Goal: Task Accomplishment & Management: Use online tool/utility

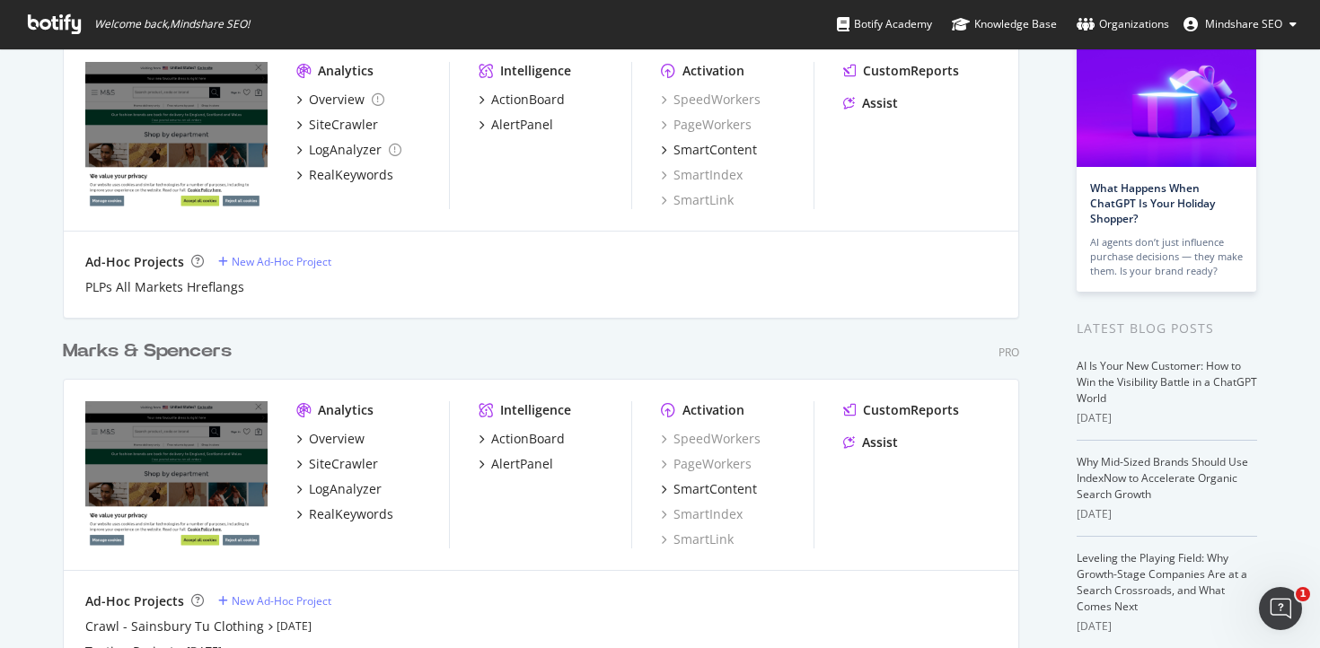
scroll to position [155, 0]
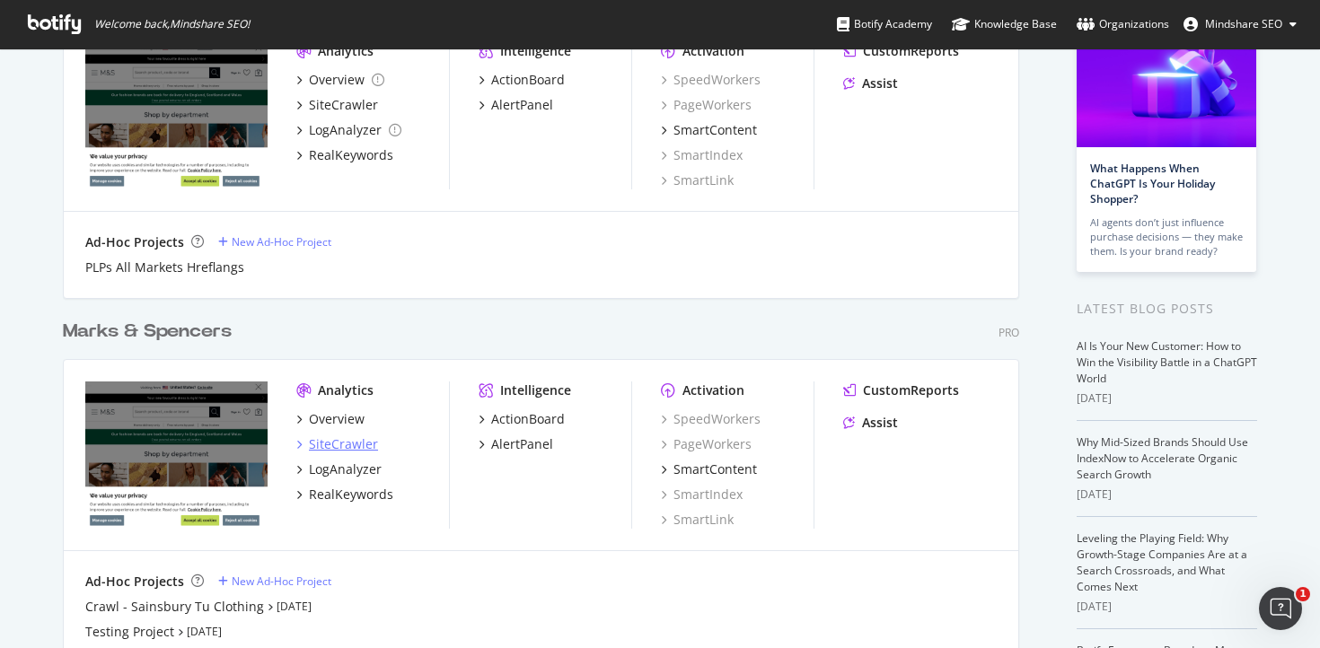
click at [335, 438] on div "SiteCrawler" at bounding box center [343, 445] width 69 height 18
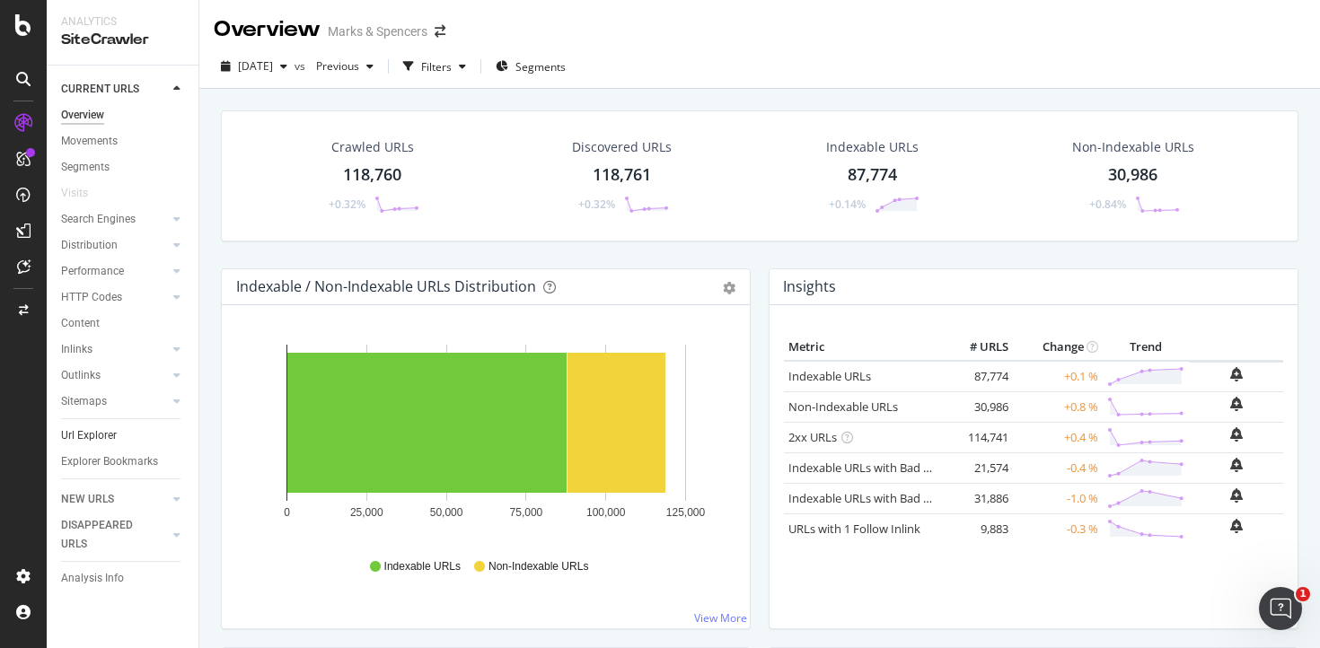
click at [116, 436] on link "Url Explorer" at bounding box center [123, 436] width 125 height 19
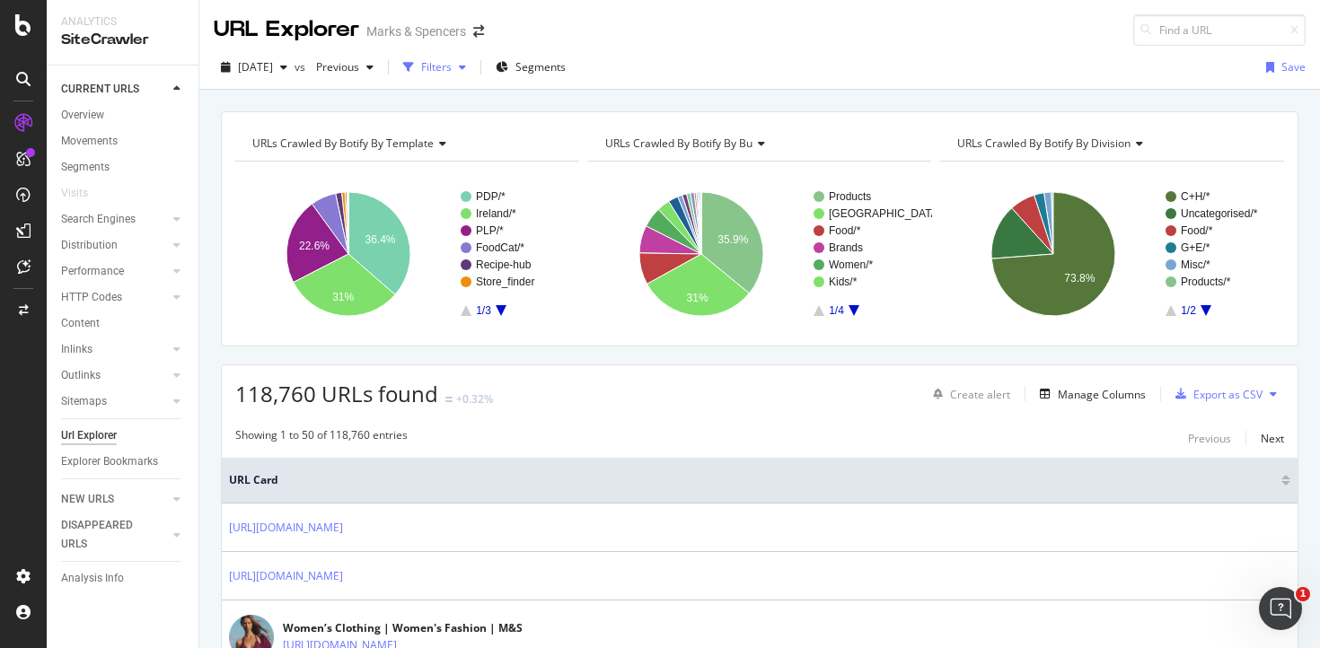
click at [452, 69] on div "Filters" at bounding box center [436, 66] width 31 height 15
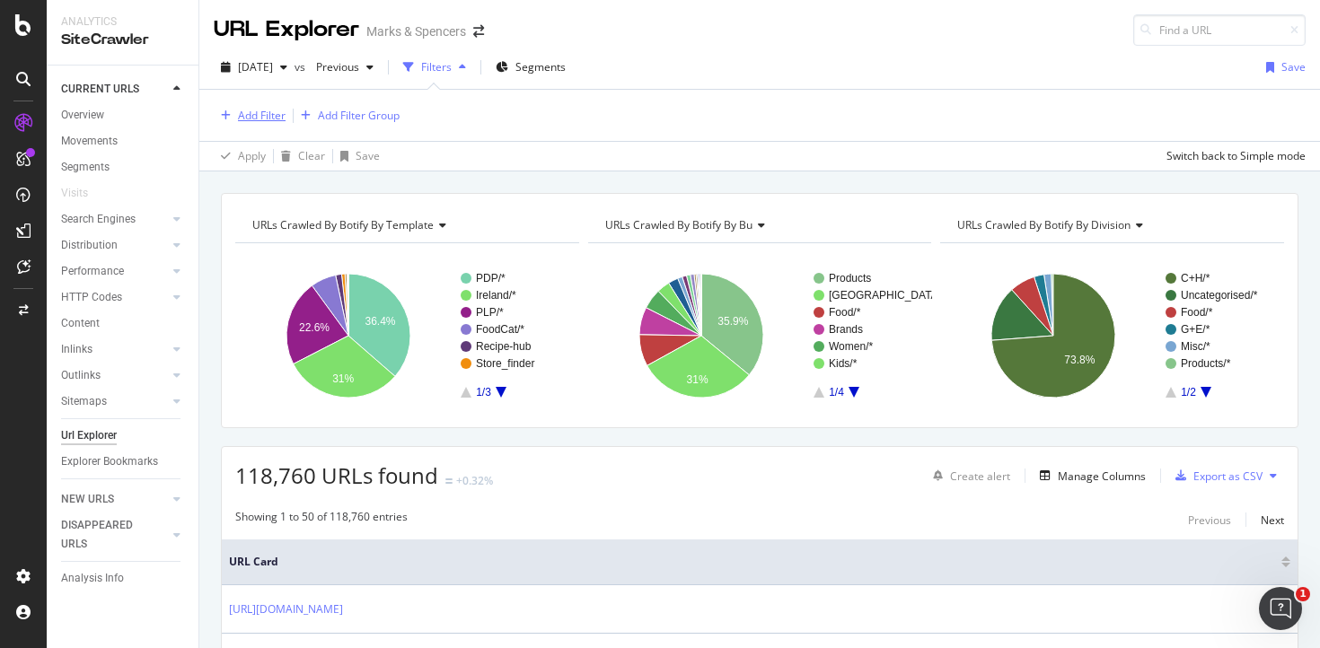
click at [255, 110] on div "Add Filter" at bounding box center [262, 115] width 48 height 15
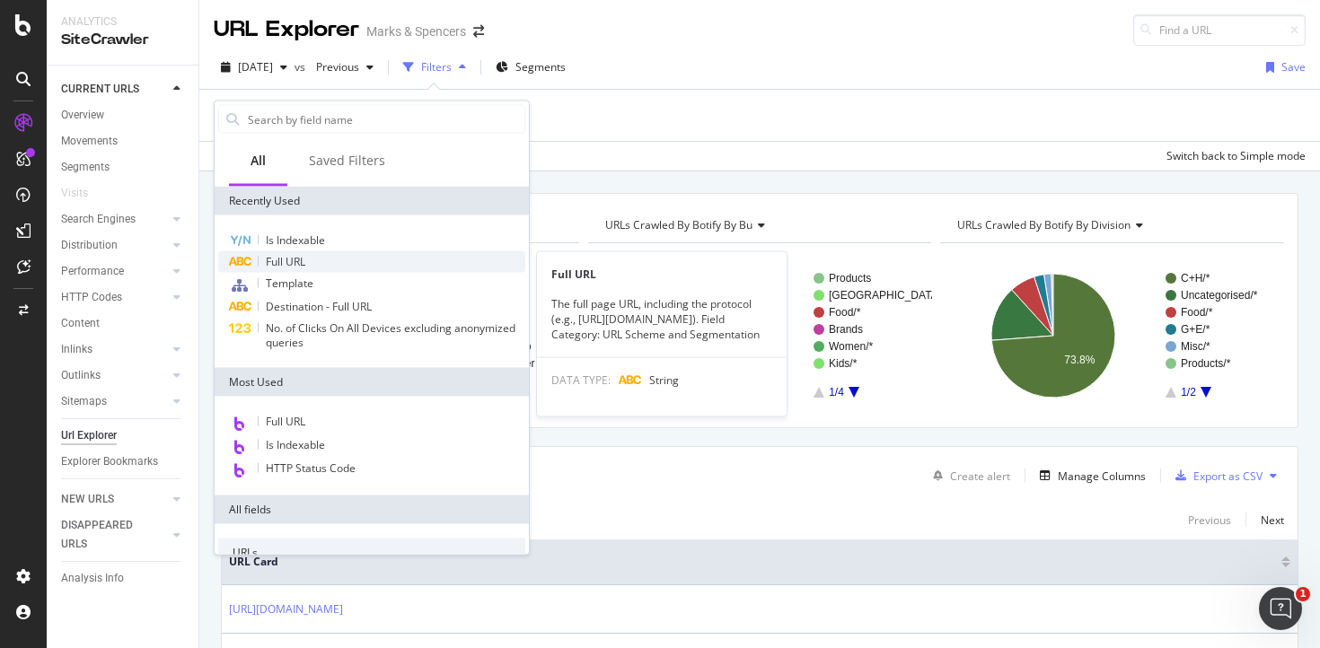
click at [323, 256] on div "Full URL" at bounding box center [371, 262] width 307 height 22
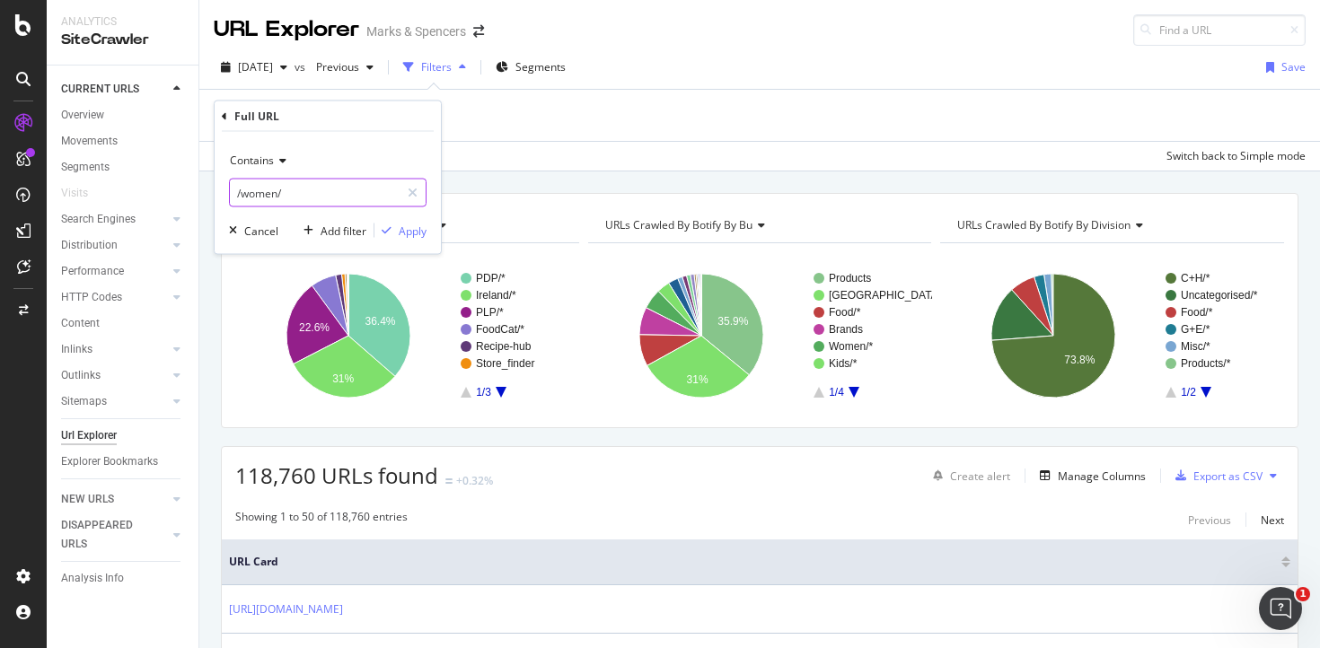
click at [277, 198] on input "/women/" at bounding box center [315, 193] width 170 height 29
paste input "/ie/c/style-and-living"
type input "/ie/c/style-and-living"
click at [409, 230] on div "Apply" at bounding box center [413, 230] width 28 height 15
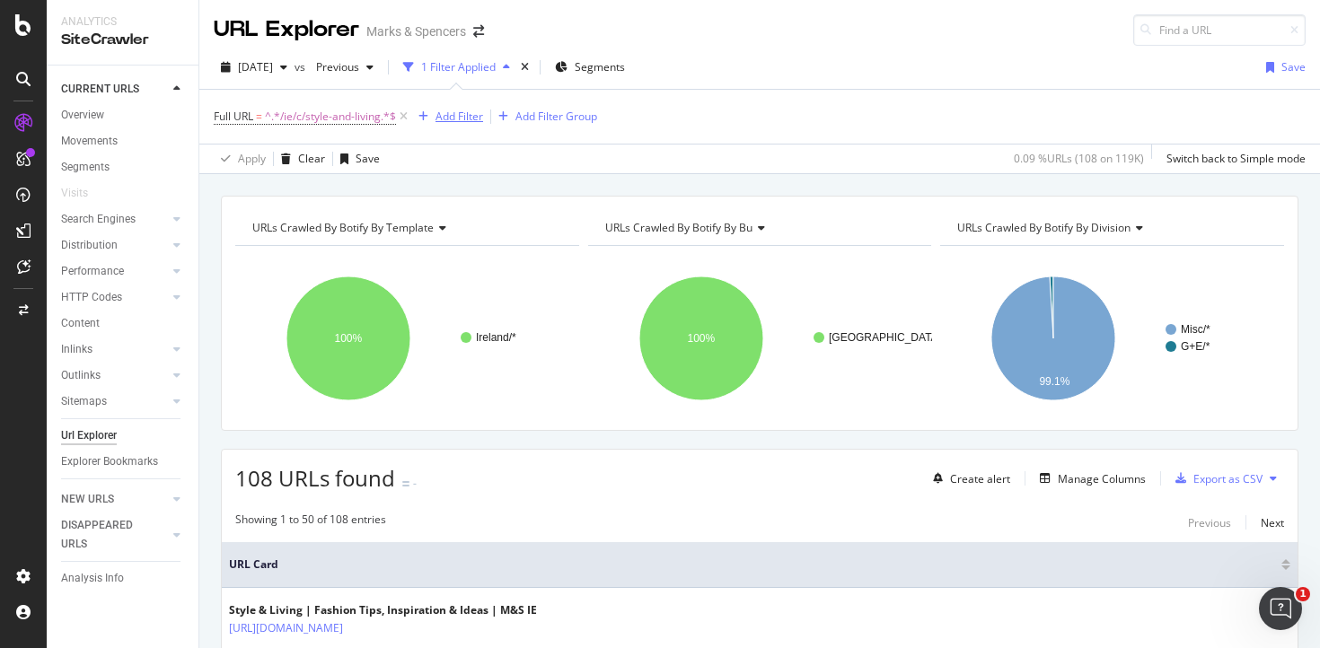
click at [472, 122] on div "Add Filter" at bounding box center [460, 116] width 48 height 15
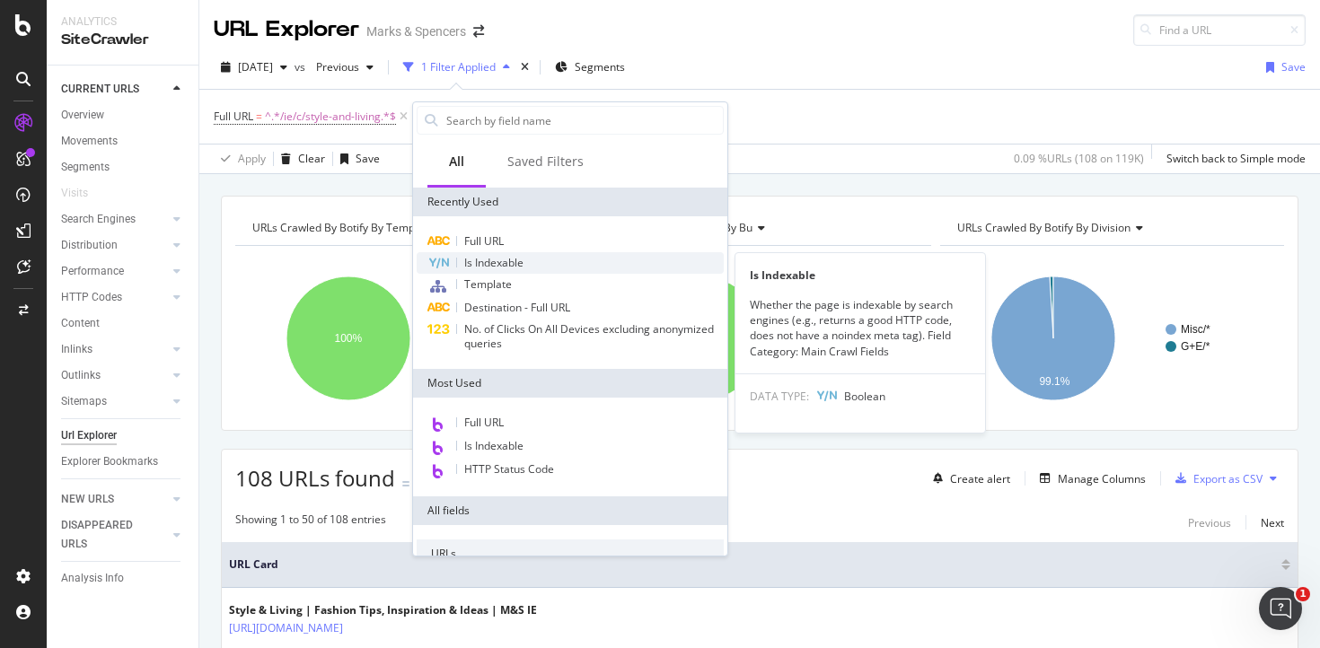
click at [494, 267] on span "Is Indexable" at bounding box center [493, 262] width 59 height 15
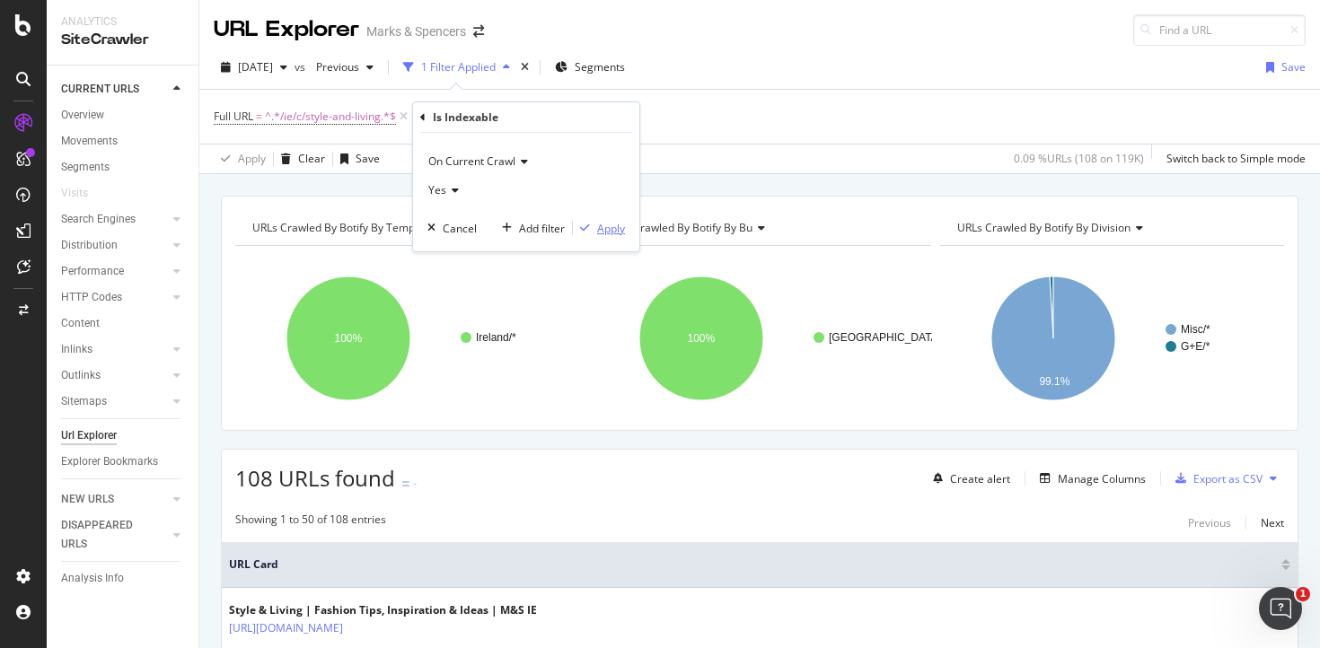
click at [612, 232] on div "Apply" at bounding box center [611, 228] width 28 height 15
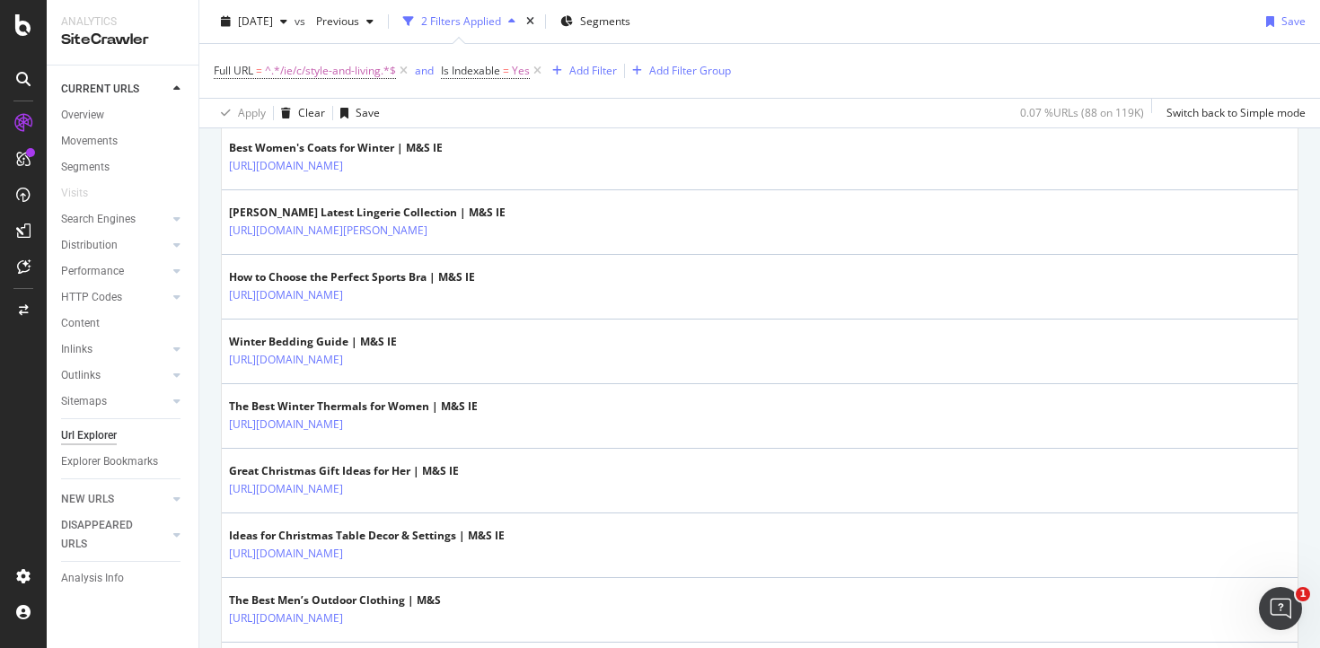
scroll to position [615, 0]
